Goal: Register for event/course: Register for event/course

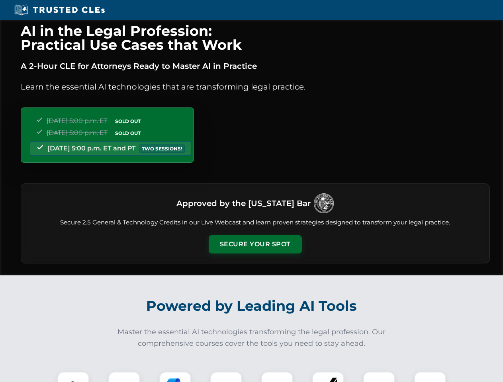
click at [255, 244] on button "Secure Your Spot" at bounding box center [255, 244] width 93 height 18
click at [73, 377] on img at bounding box center [73, 387] width 23 height 23
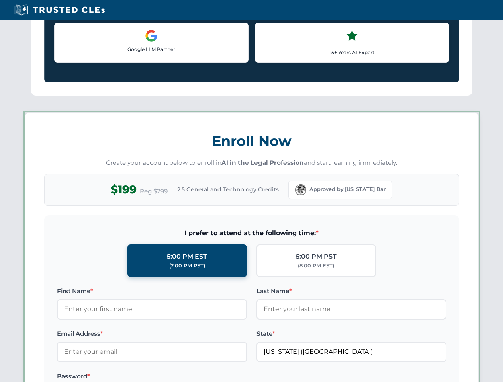
click at [175, 377] on label "Password *" at bounding box center [152, 377] width 190 height 10
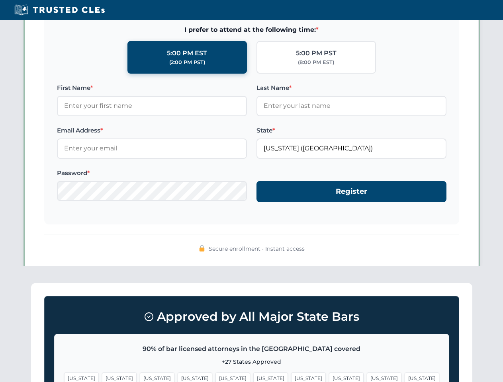
click at [367, 377] on span "[US_STATE]" at bounding box center [384, 379] width 35 height 12
